Goal: Task Accomplishment & Management: Use online tool/utility

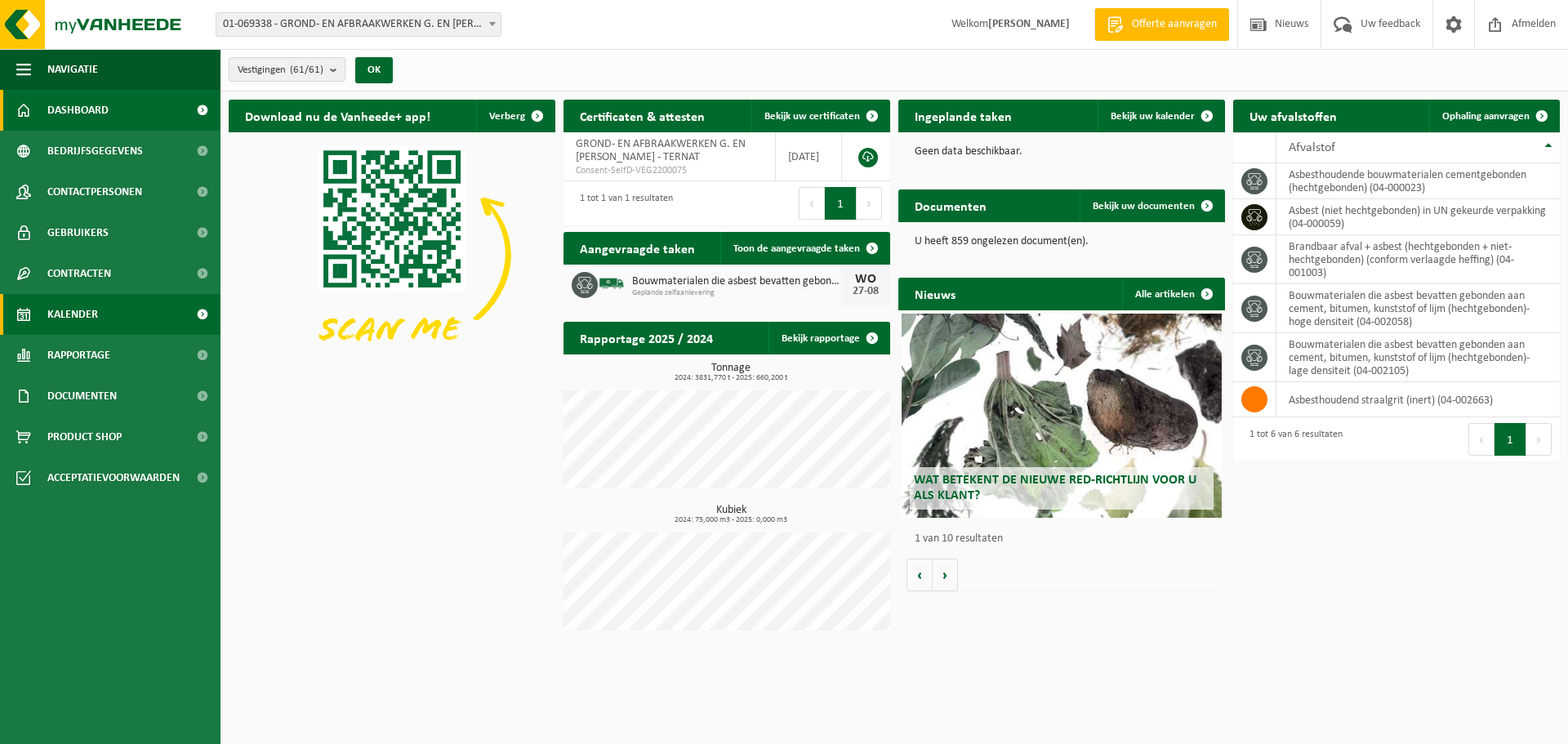
click at [95, 314] on span "Kalender" at bounding box center [72, 314] width 51 height 41
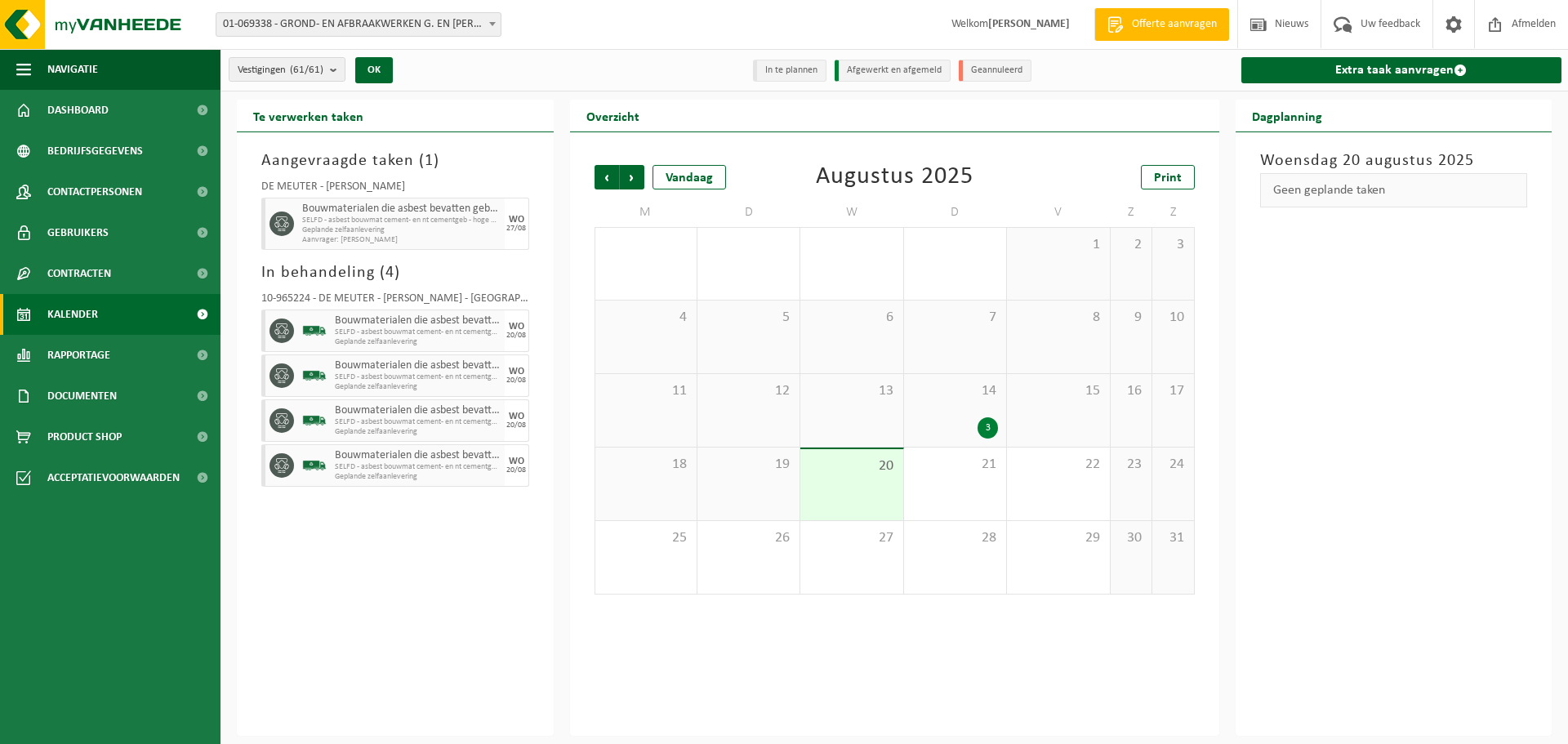
click at [307, 19] on span "01-069338 - GROND- EN AFBRAAKWERKEN G. EN [PERSON_NAME] - TERNAT" at bounding box center [358, 24] width 284 height 23
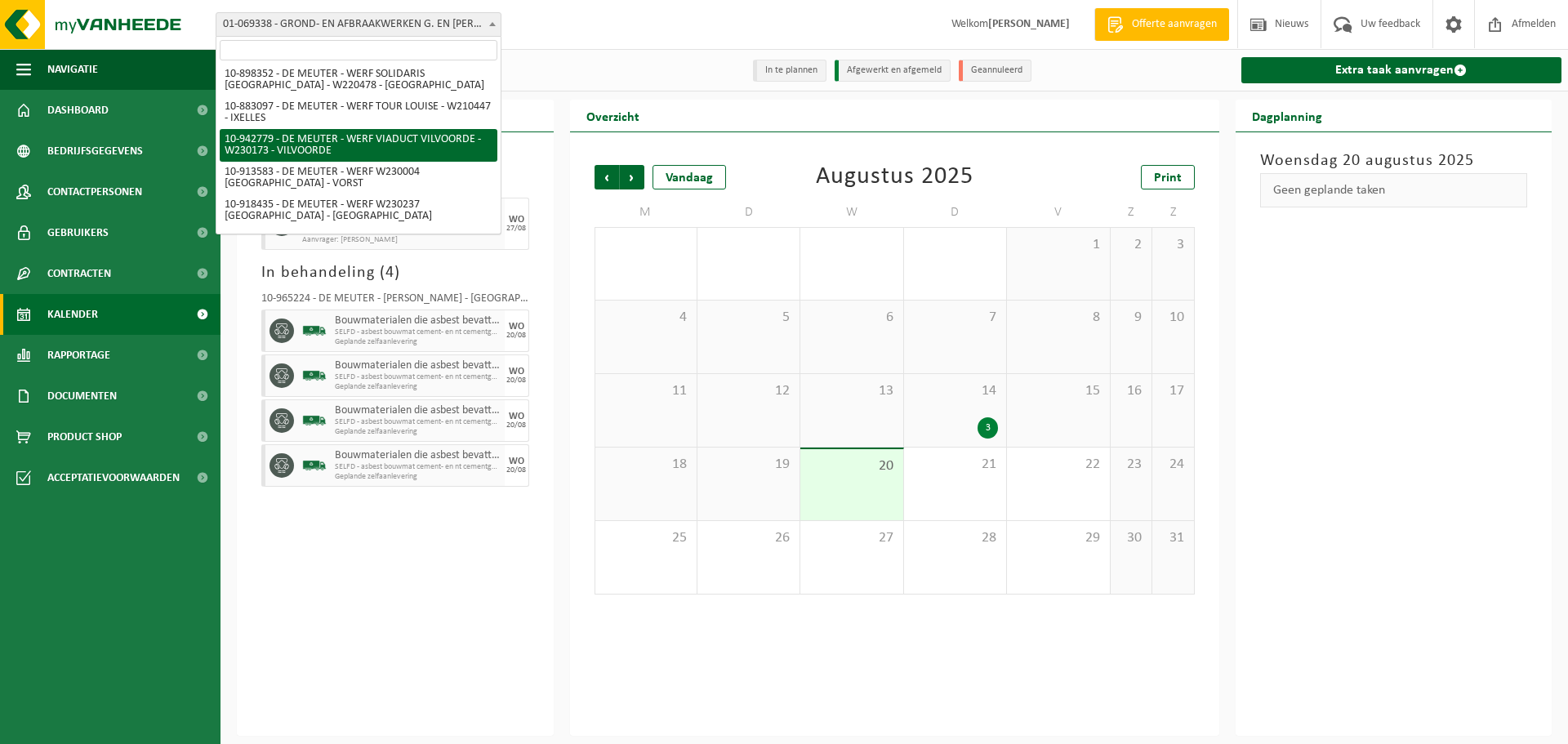
scroll to position [1714, 0]
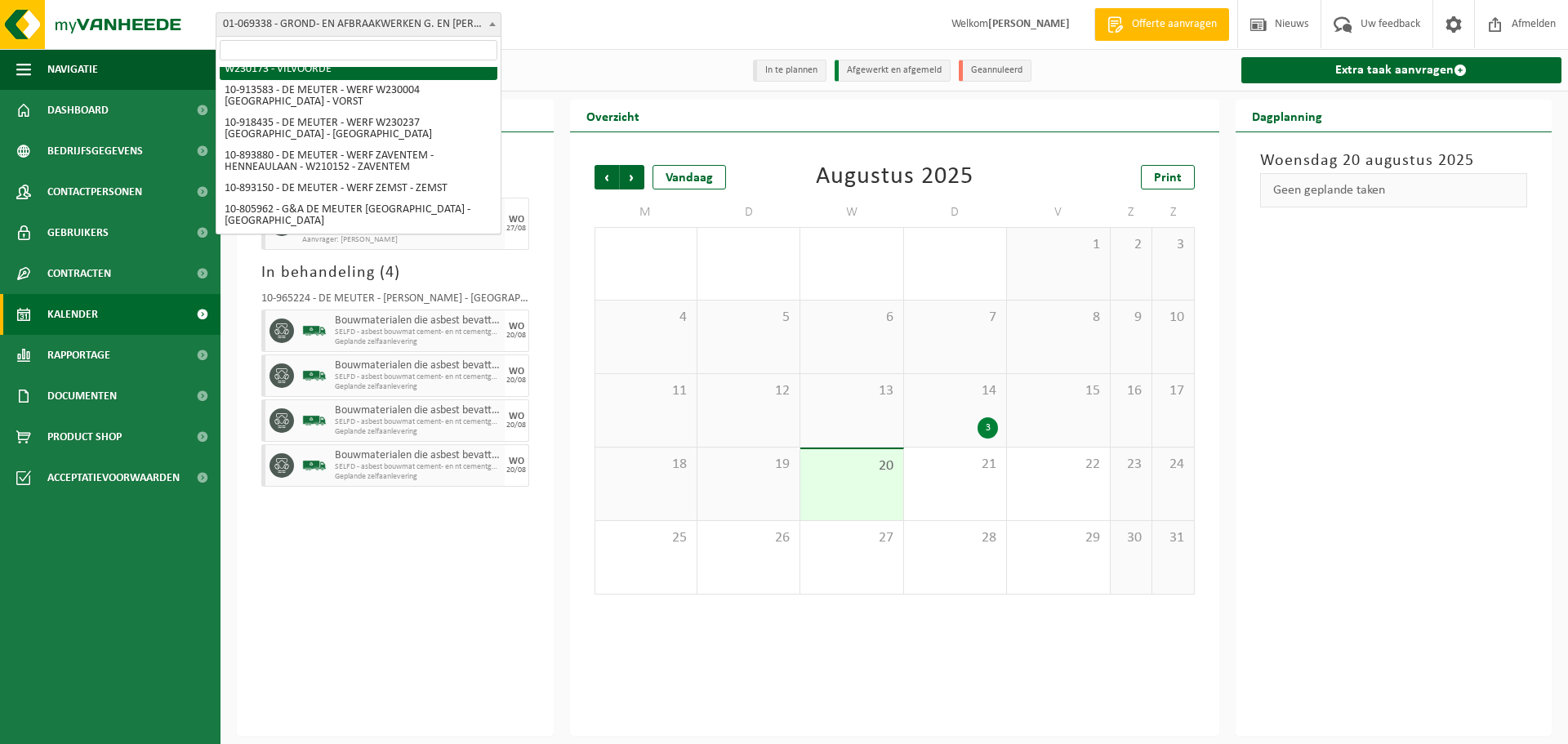
select select "139972"
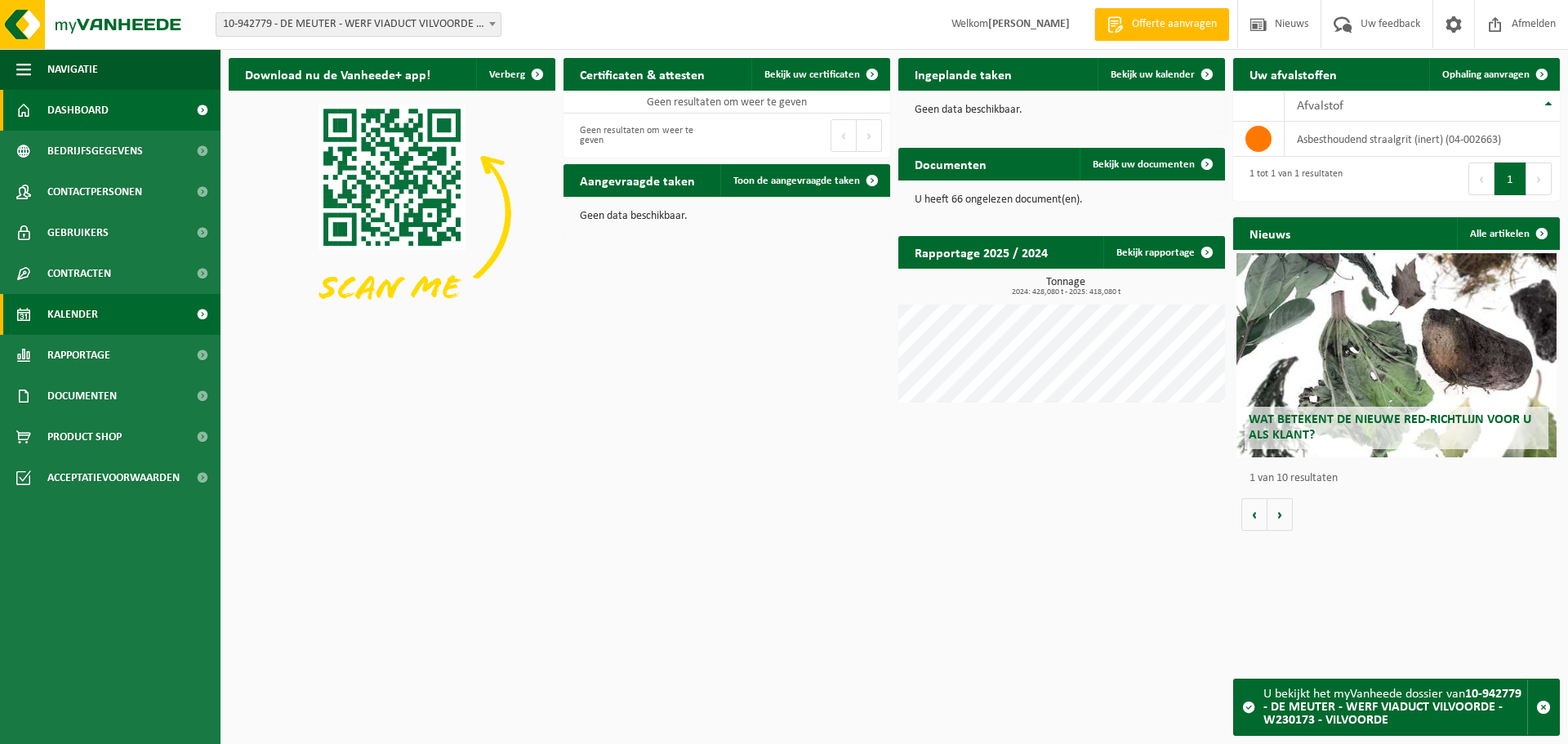
click at [64, 314] on span "Kalender" at bounding box center [72, 314] width 51 height 41
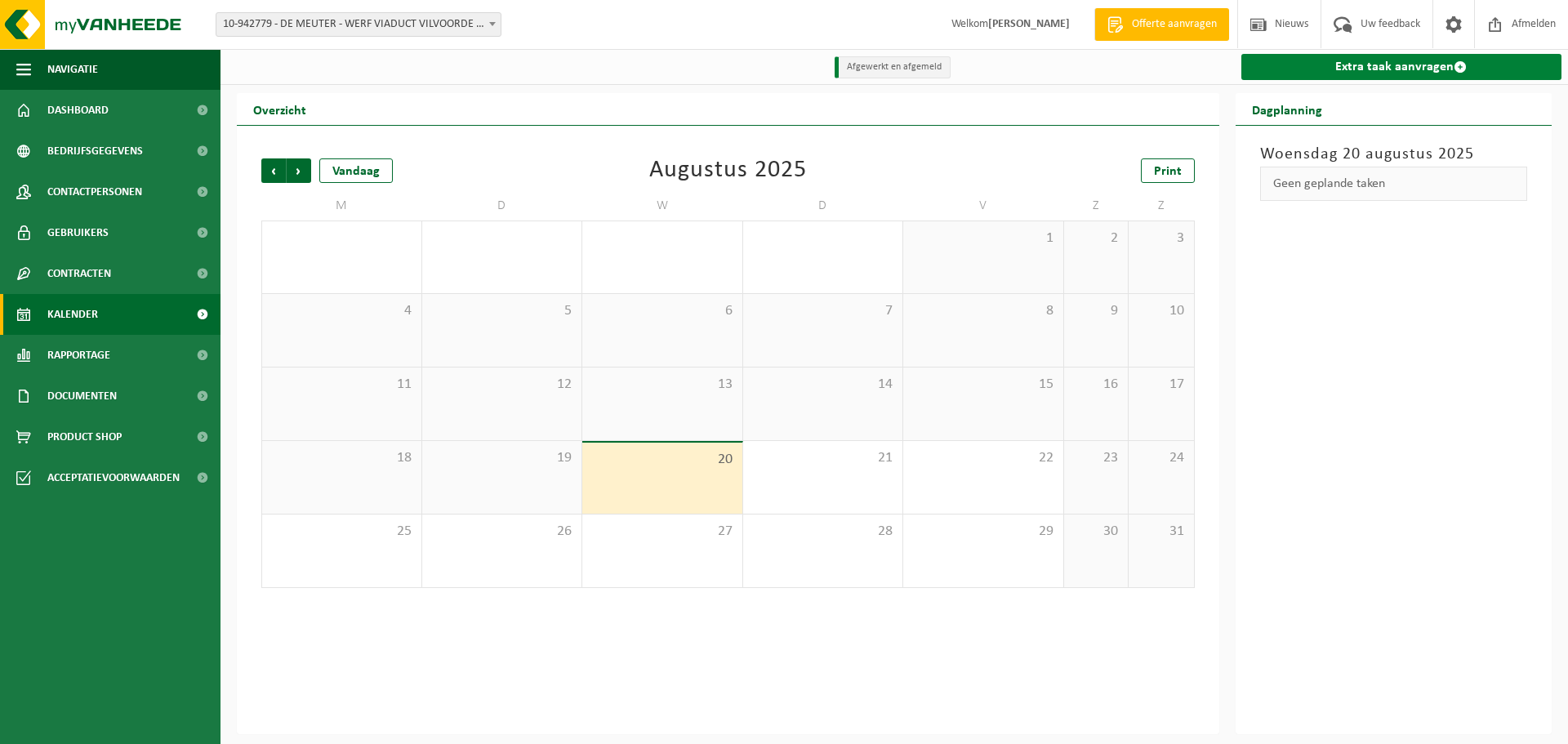
click at [1420, 60] on link "Extra taak aanvragen" at bounding box center [1402, 67] width 321 height 26
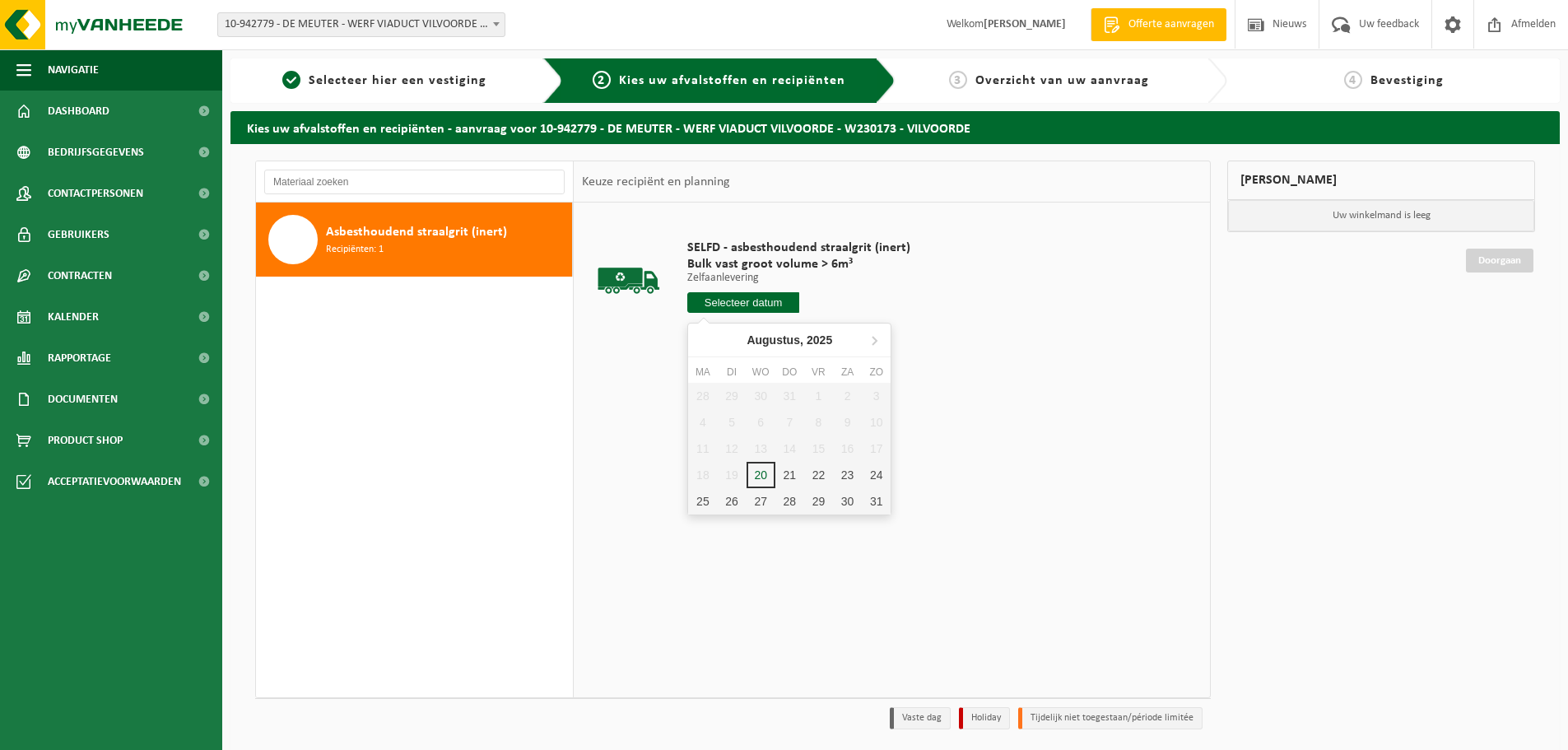
click at [719, 310] on input "text" at bounding box center [744, 302] width 112 height 21
click at [781, 478] on div "21" at bounding box center [790, 475] width 29 height 26
type input "Van 2025-08-21"
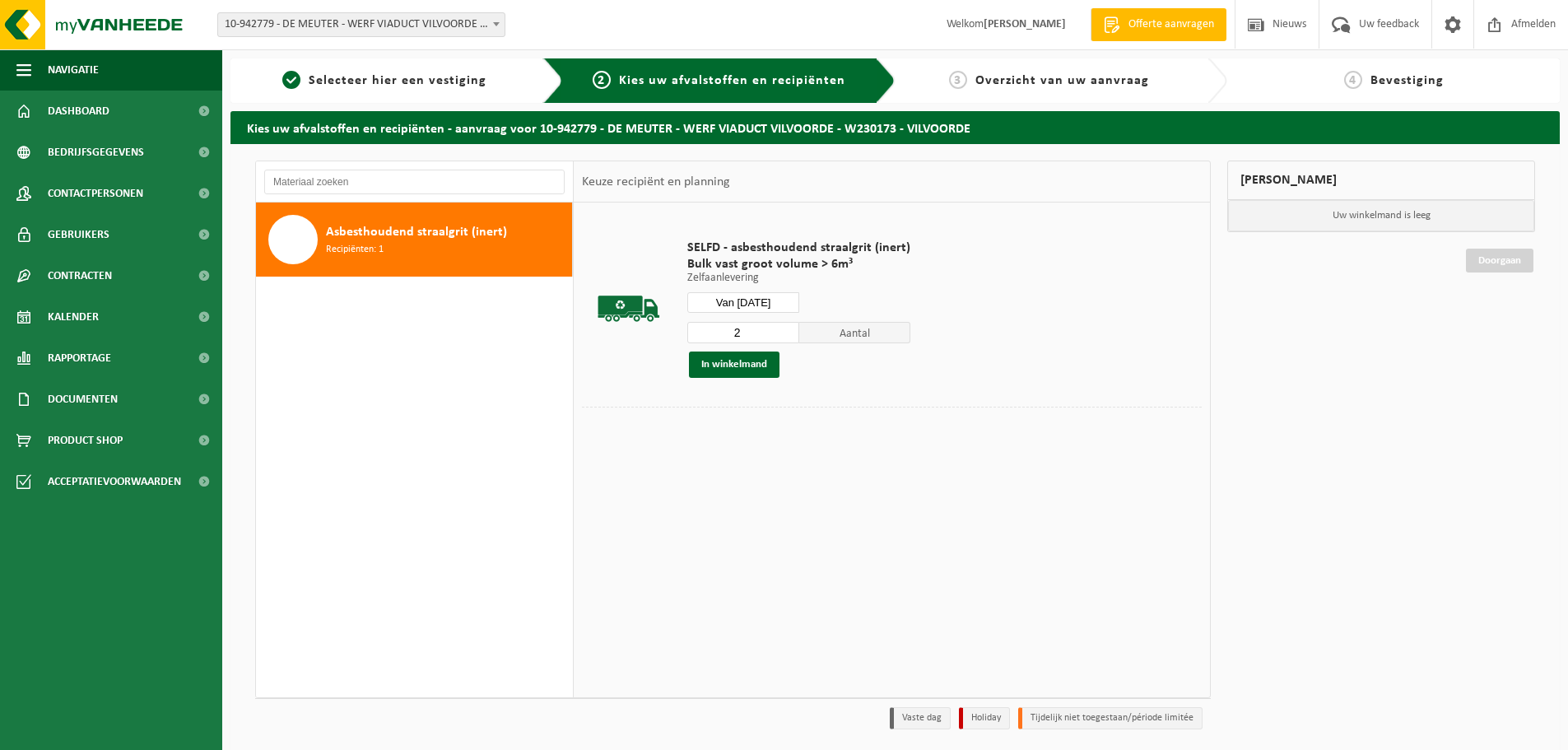
type input "2"
click at [783, 328] on input "2" at bounding box center [744, 332] width 112 height 22
click at [748, 367] on button "In winkelmand" at bounding box center [734, 365] width 91 height 26
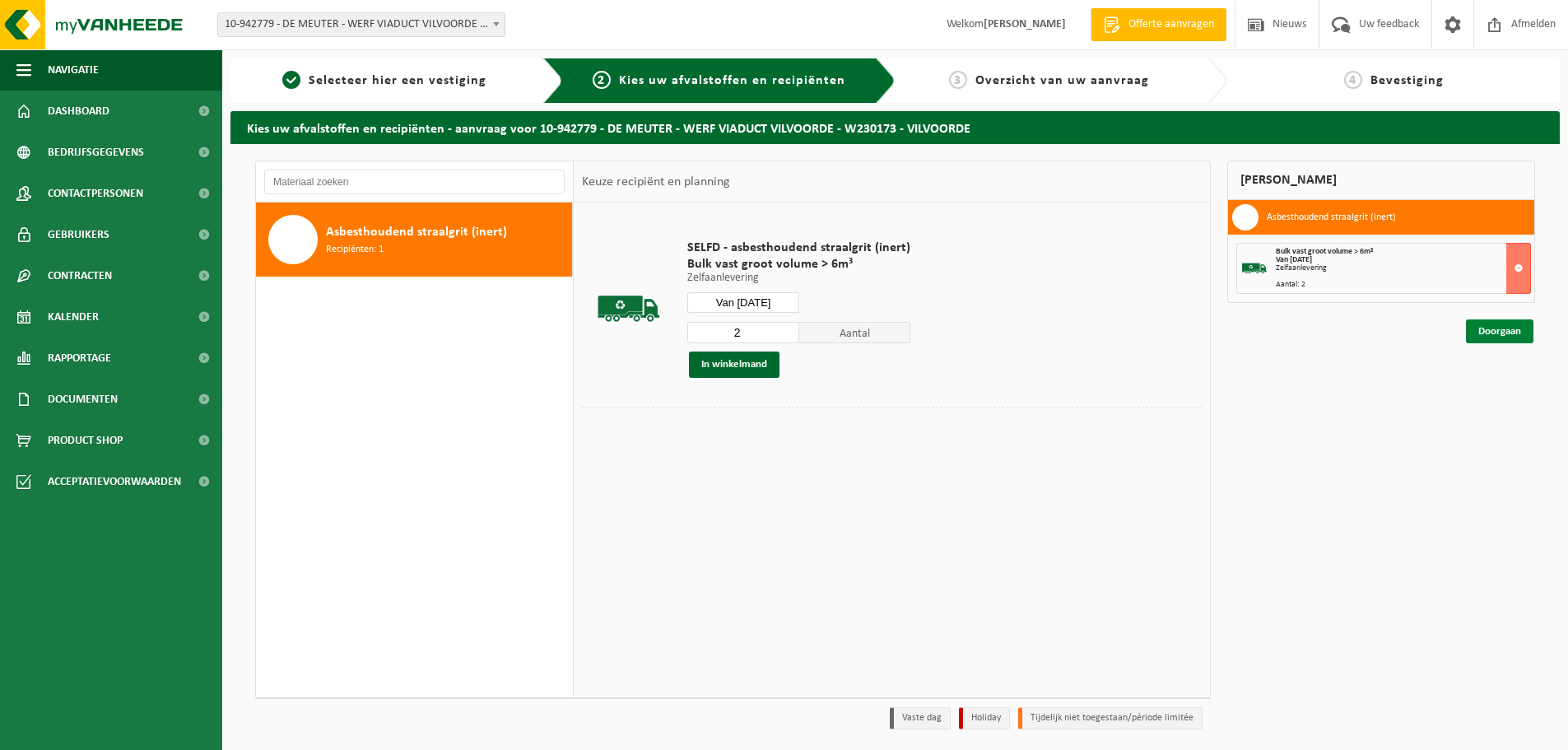
click at [1498, 324] on link "Doorgaan" at bounding box center [1500, 331] width 67 height 24
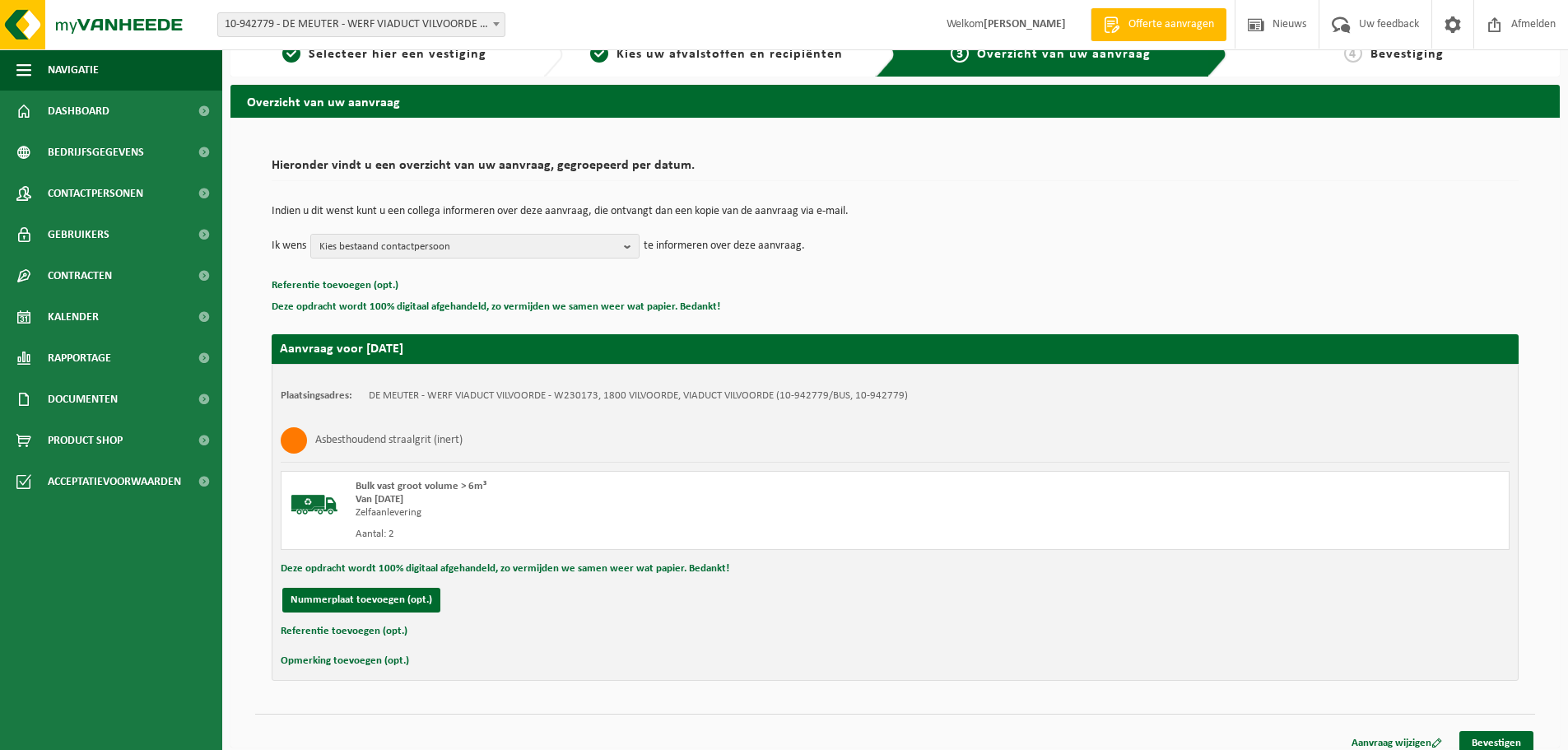
scroll to position [40, 0]
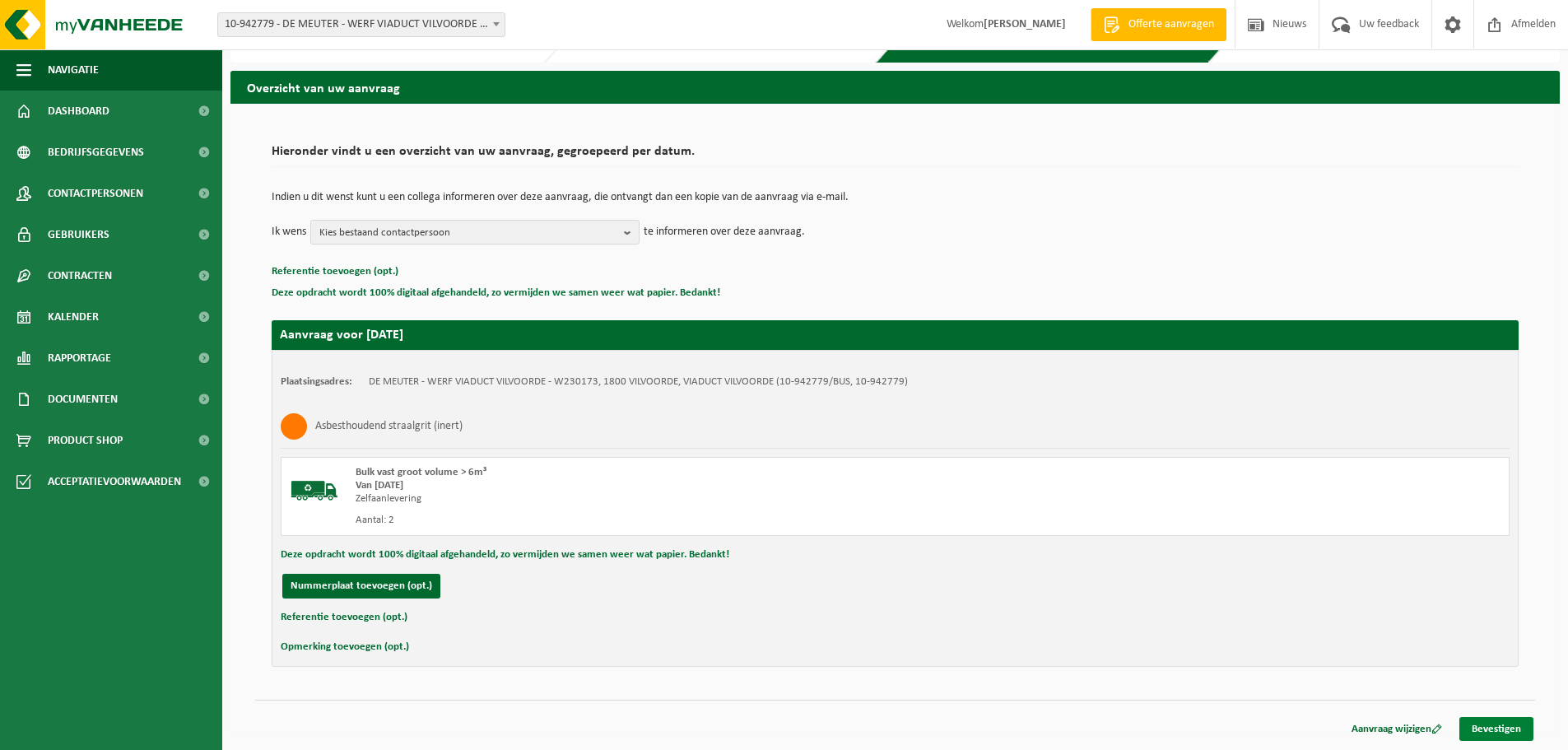
click at [1495, 723] on link "Bevestigen" at bounding box center [1496, 728] width 74 height 24
